Goal: Information Seeking & Learning: Check status

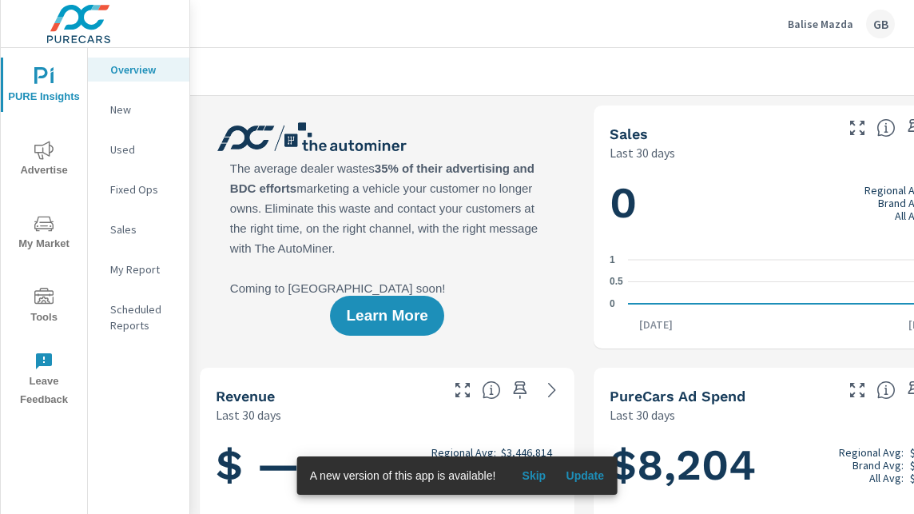
click at [45, 153] on icon "nav menu" at bounding box center [43, 150] width 19 height 18
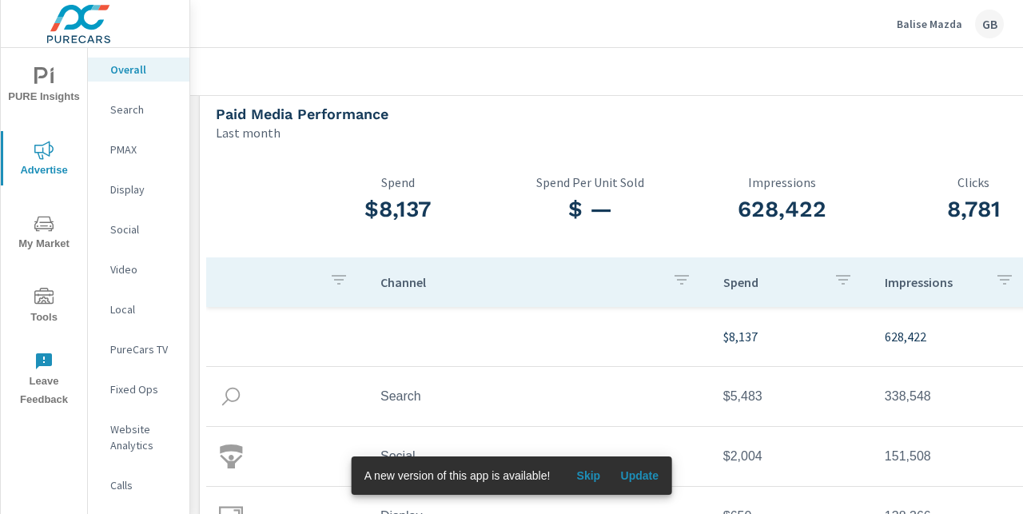
scroll to position [399, 0]
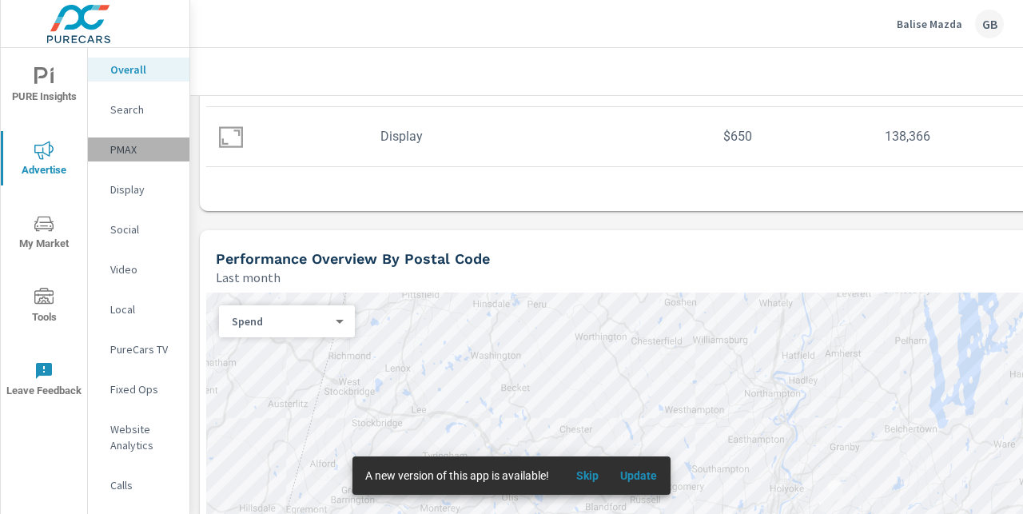
click at [121, 141] on p "PMAX" at bounding box center [143, 149] width 66 height 16
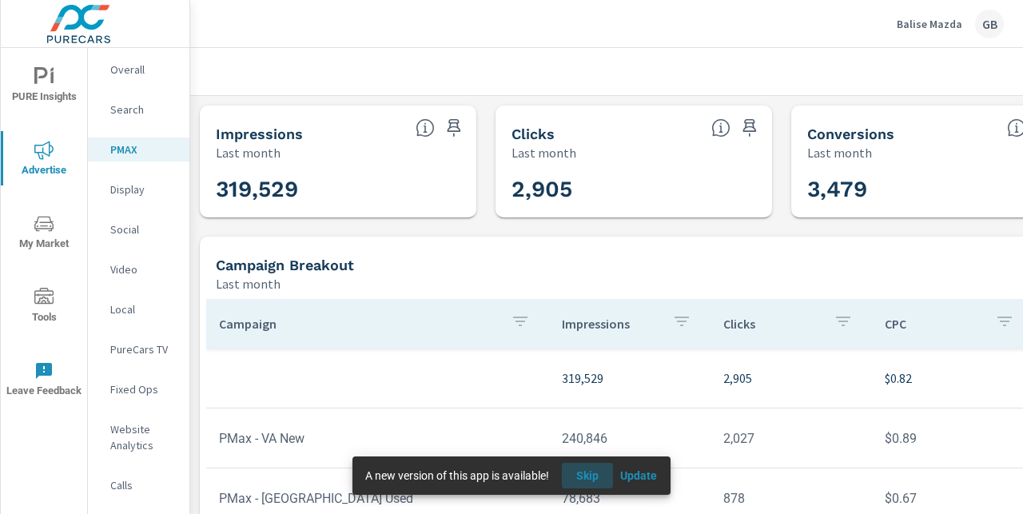
click at [588, 478] on span "Skip" at bounding box center [587, 475] width 38 height 14
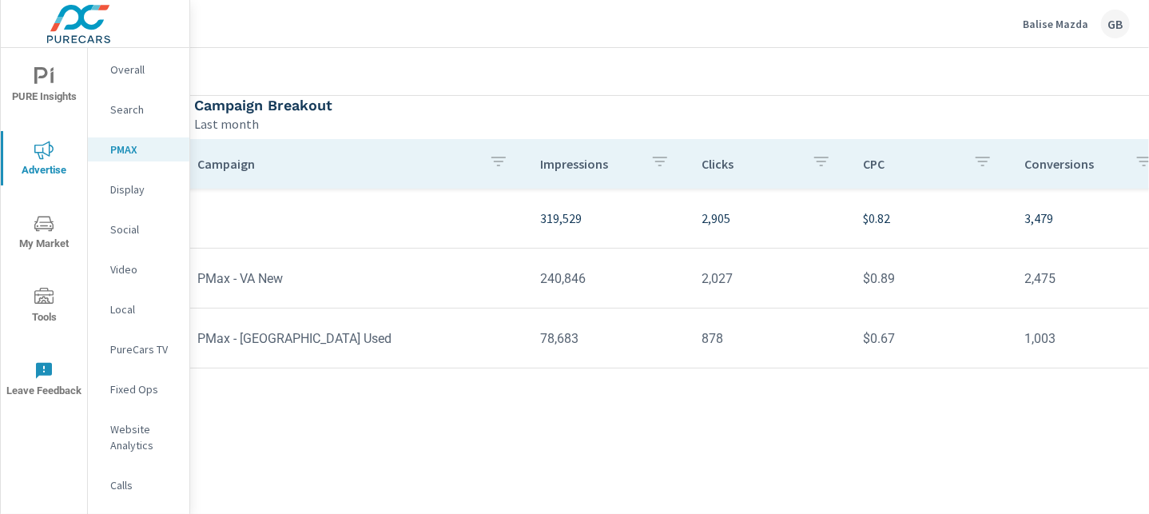
scroll to position [160, 0]
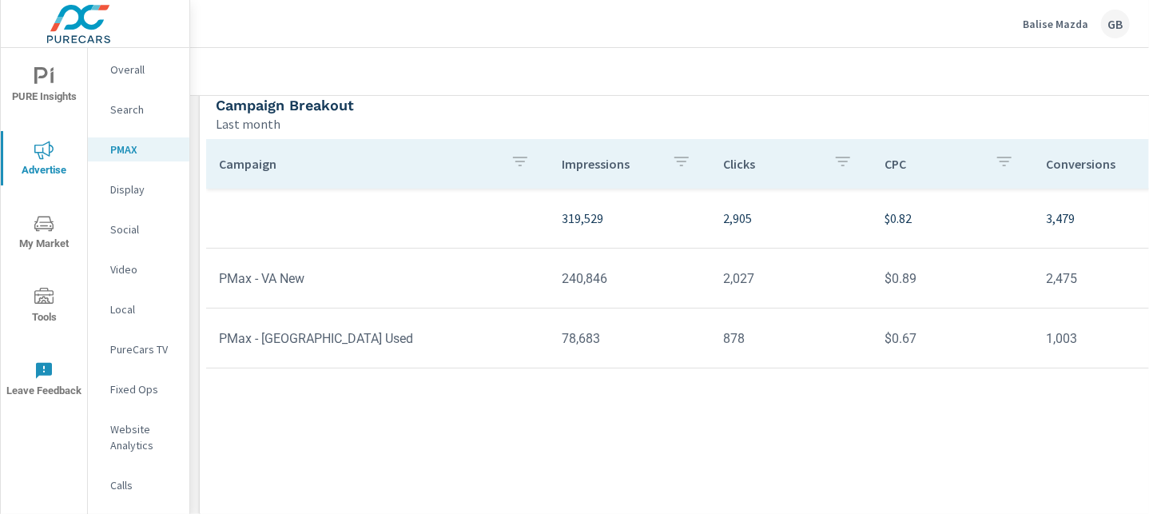
click at [133, 189] on p "Display" at bounding box center [143, 189] width 66 height 16
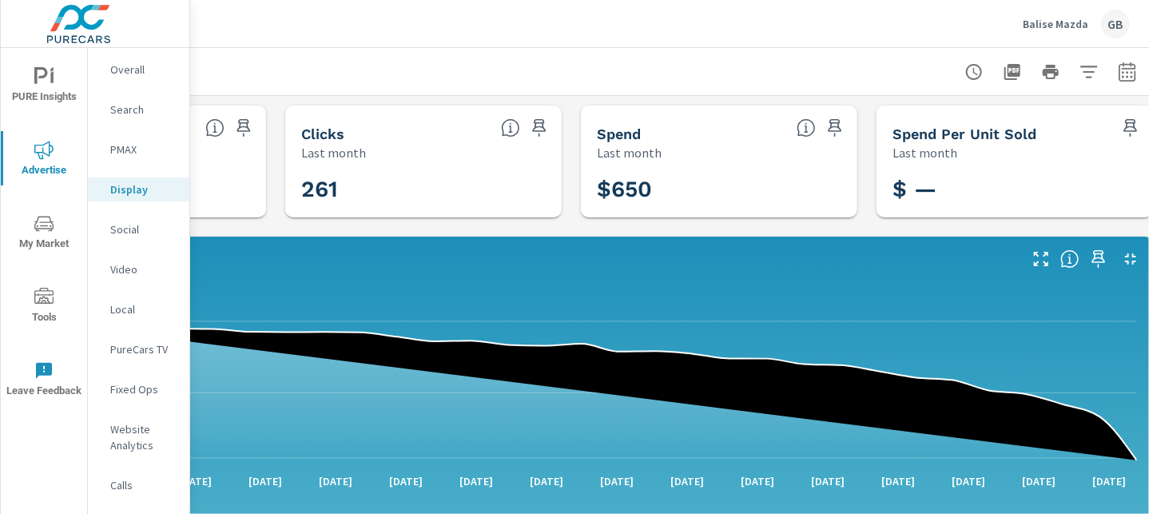
scroll to position [0, 235]
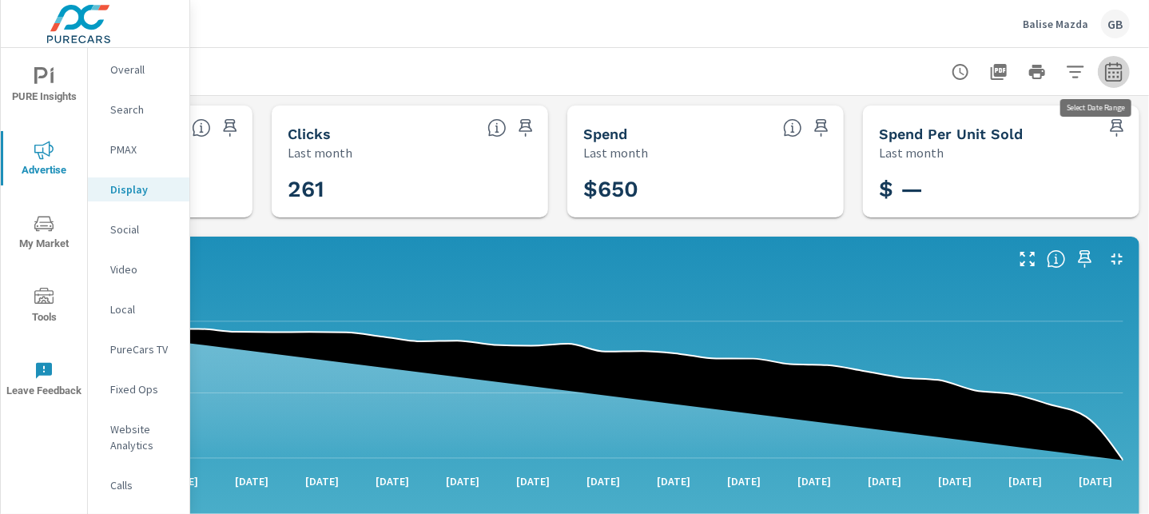
click at [913, 63] on icon "button" at bounding box center [1113, 71] width 17 height 19
select select "Last month"
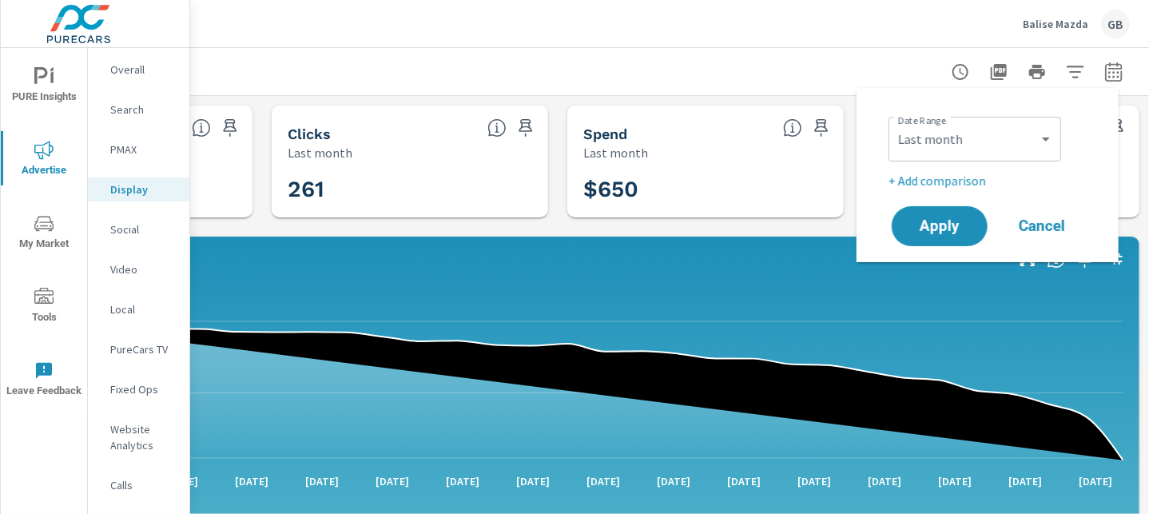
click at [665, 34] on div "Balise Mazda GB" at bounding box center [669, 23] width 920 height 47
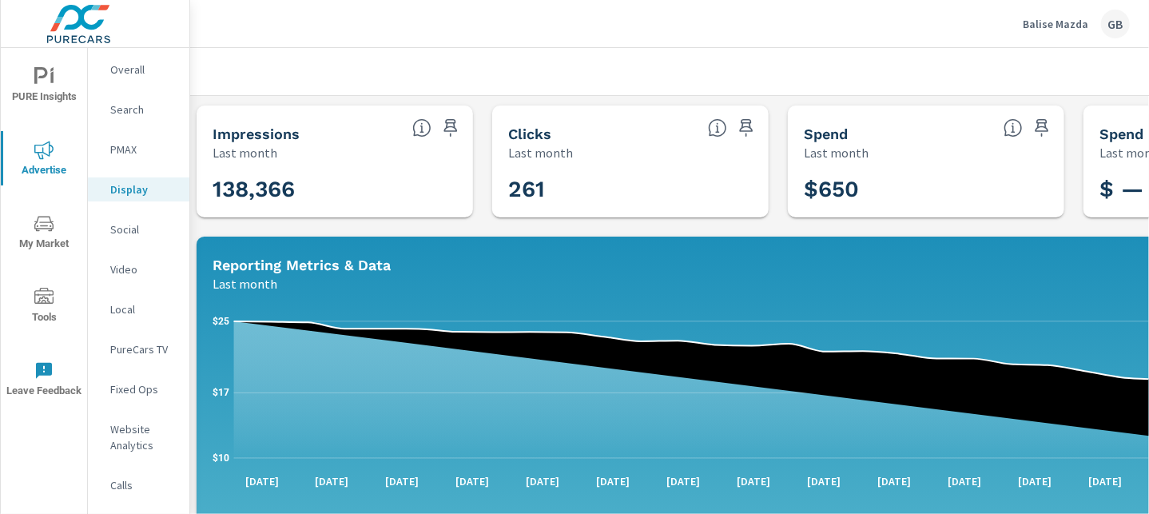
scroll to position [0, 0]
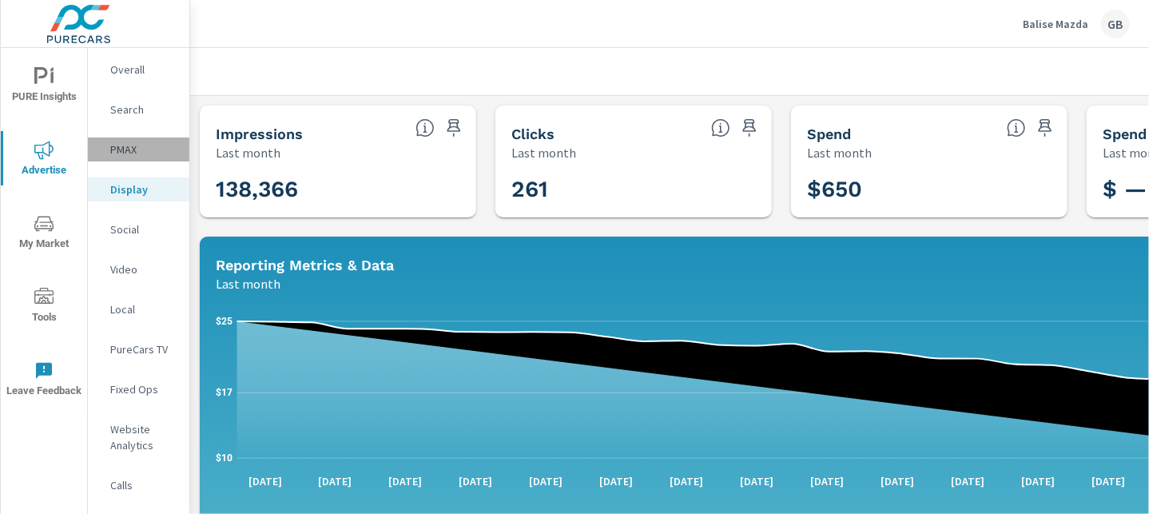
click at [128, 141] on p "PMAX" at bounding box center [143, 149] width 66 height 16
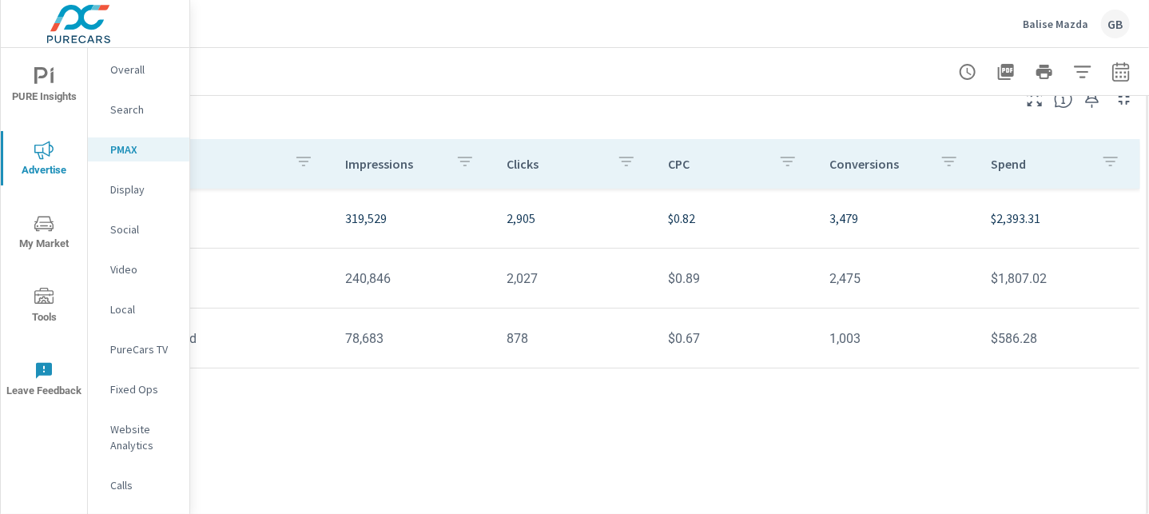
scroll to position [160, 235]
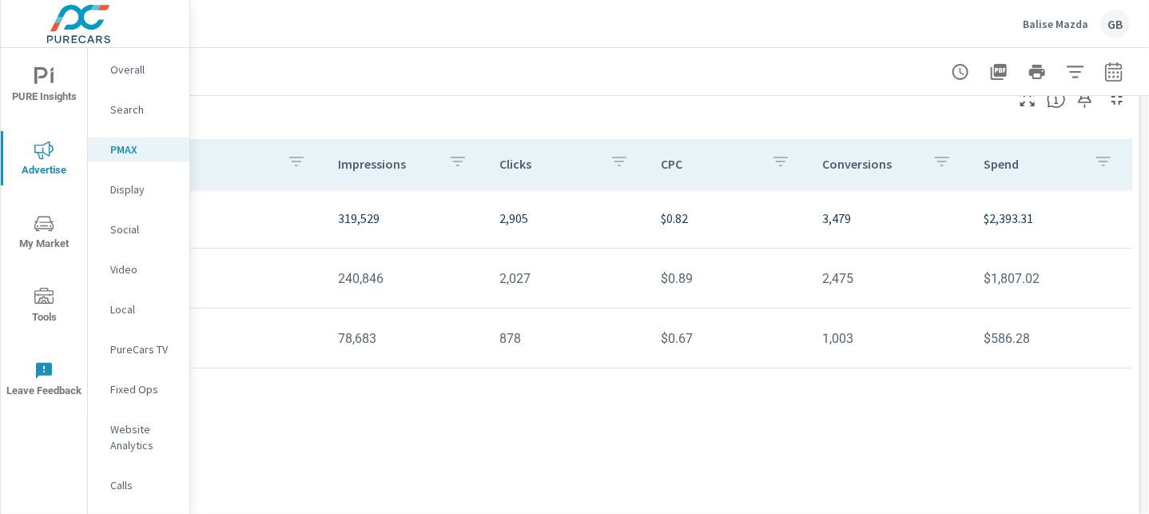
click at [913, 61] on button "button" at bounding box center [1114, 72] width 32 height 32
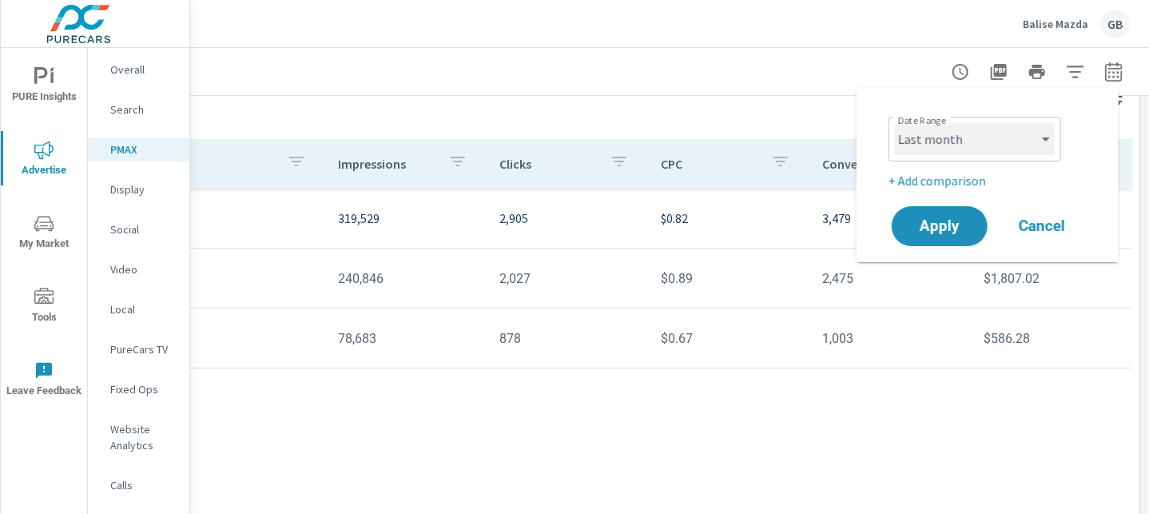
click at [913, 133] on select "Custom Yesterday Last week Last 7 days Last 14 days Last 30 days Last 45 days L…" at bounding box center [975, 139] width 160 height 32
click at [895, 123] on select "Custom Yesterday Last week Last 7 days Last 14 days Last 30 days Last 45 days L…" at bounding box center [975, 139] width 160 height 32
select select "Month to date"
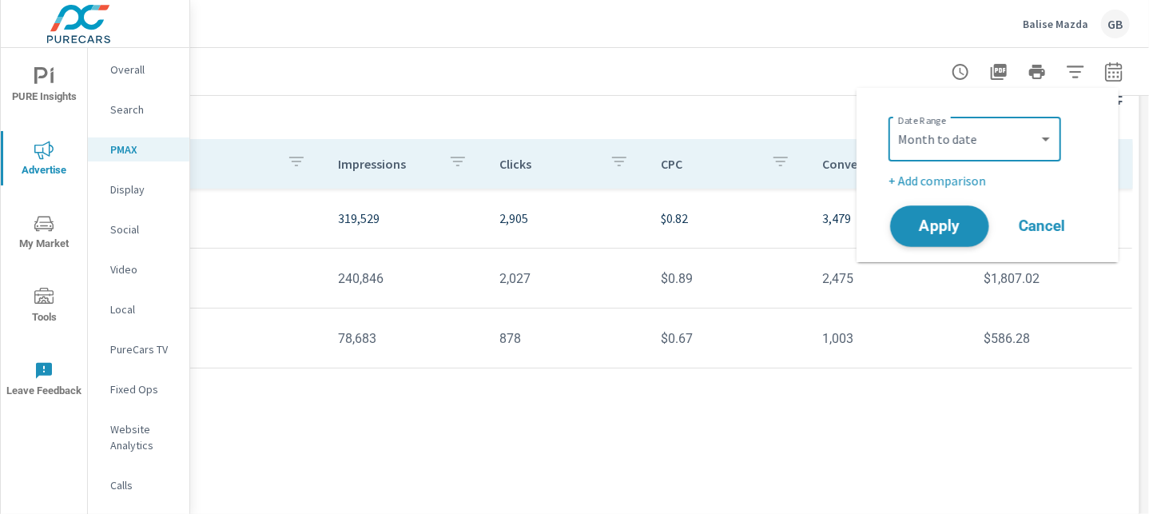
click at [913, 234] on span "Apply" at bounding box center [940, 226] width 66 height 15
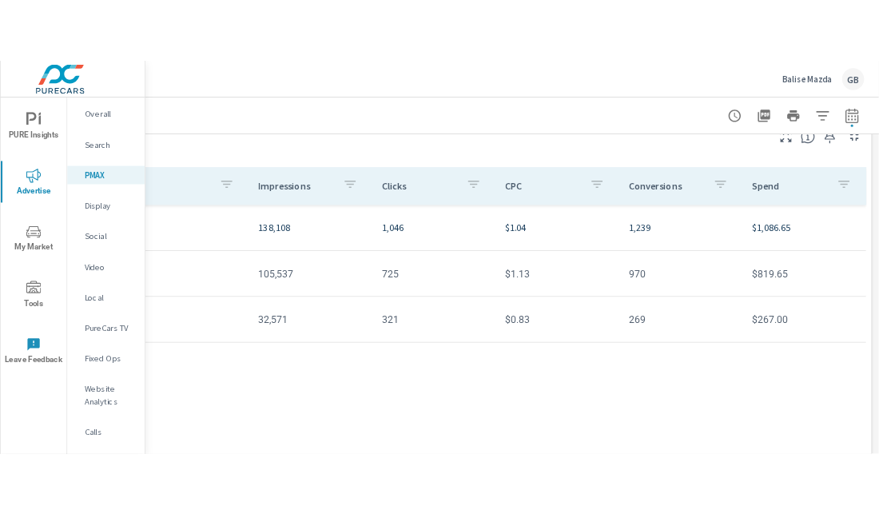
scroll to position [160, 0]
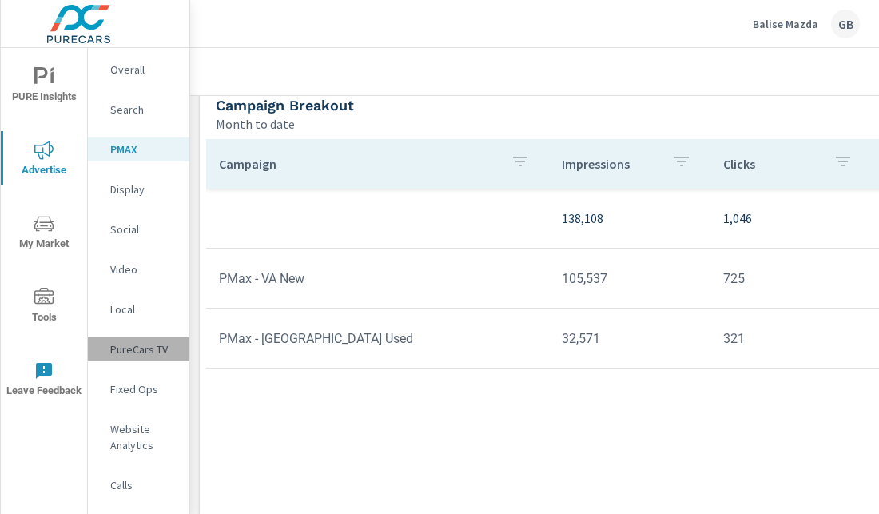
click at [121, 346] on p "PureCars TV" at bounding box center [143, 349] width 66 height 16
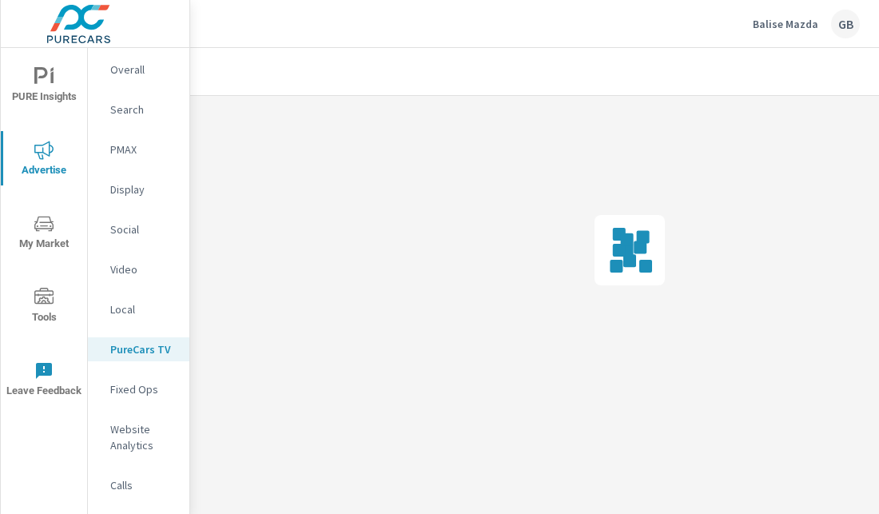
click at [127, 392] on nav "Overall Search PMAX Display Social Video Local PureCars TV Fixed Ops Website An…" at bounding box center [138, 303] width 101 height 511
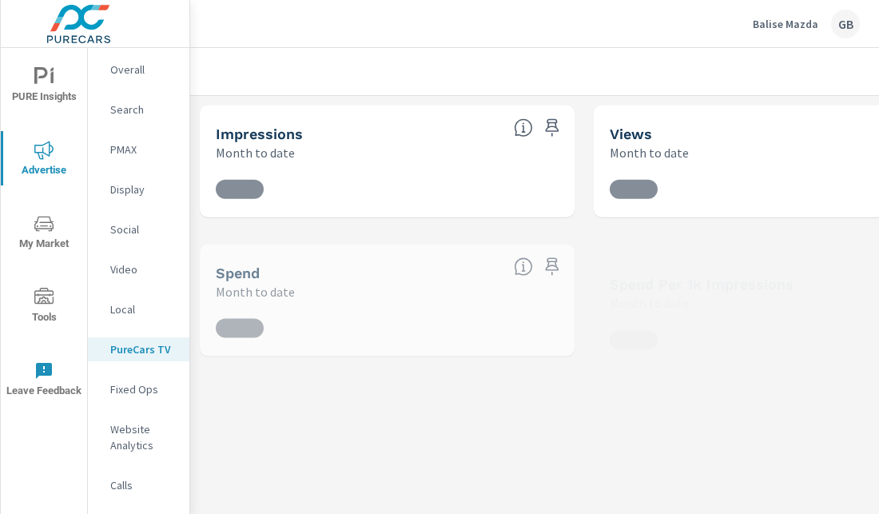
click at [138, 433] on p "Website Analytics" at bounding box center [143, 437] width 66 height 32
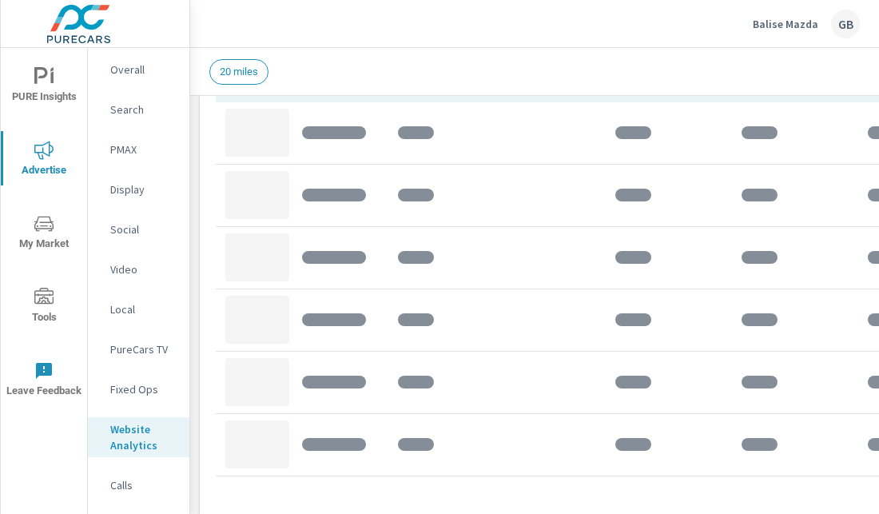
scroll to position [639, 0]
